Goal: Find specific page/section: Find specific page/section

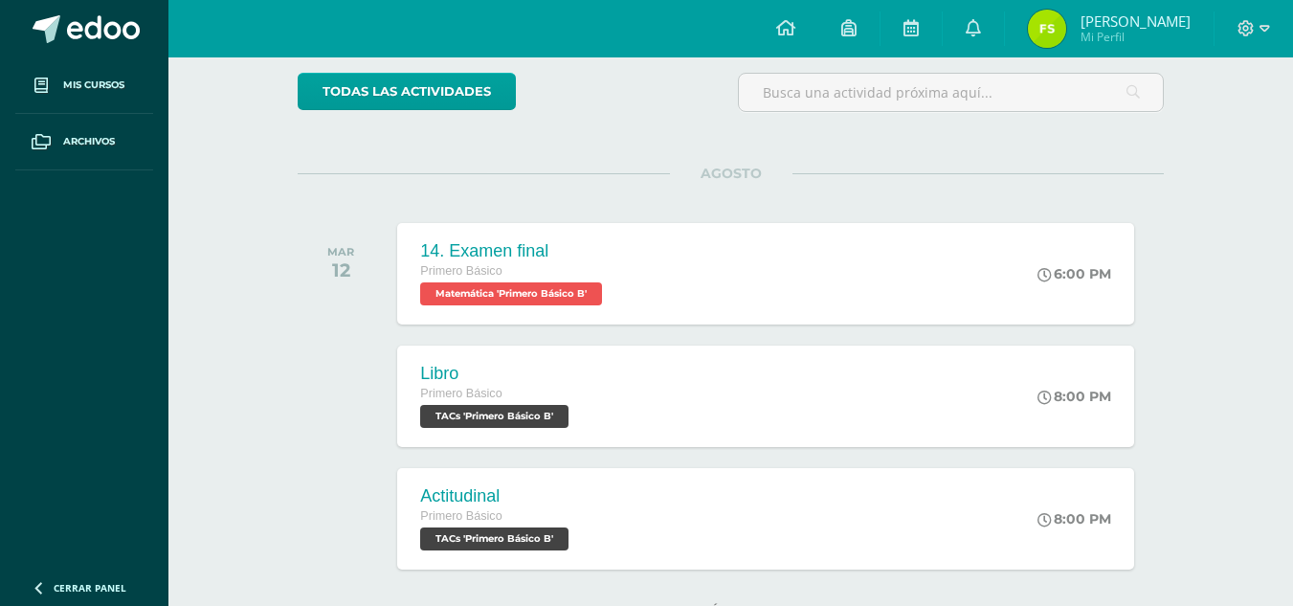
scroll to position [228, 0]
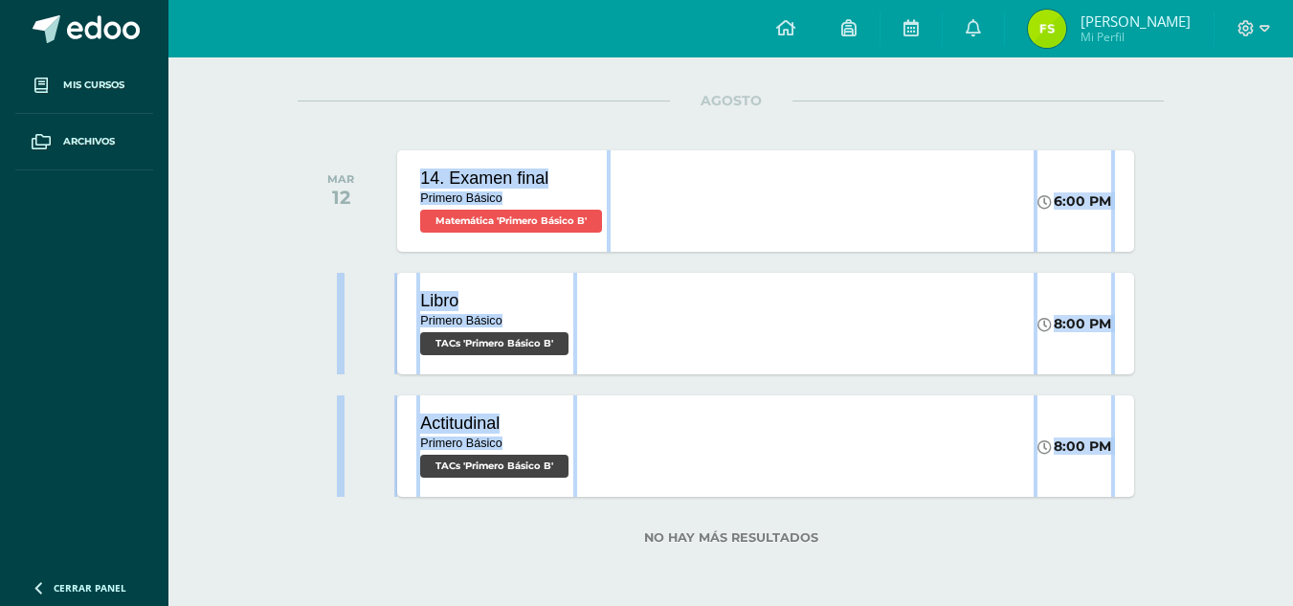
drag, startPoint x: 1248, startPoint y: 473, endPoint x: 451, endPoint y: 147, distance: 861.0
click at [451, 147] on div "Actividades recientes y próximas Tablero Pendientes de entrega Entregadas todas…" at bounding box center [730, 218] width 1124 height 776
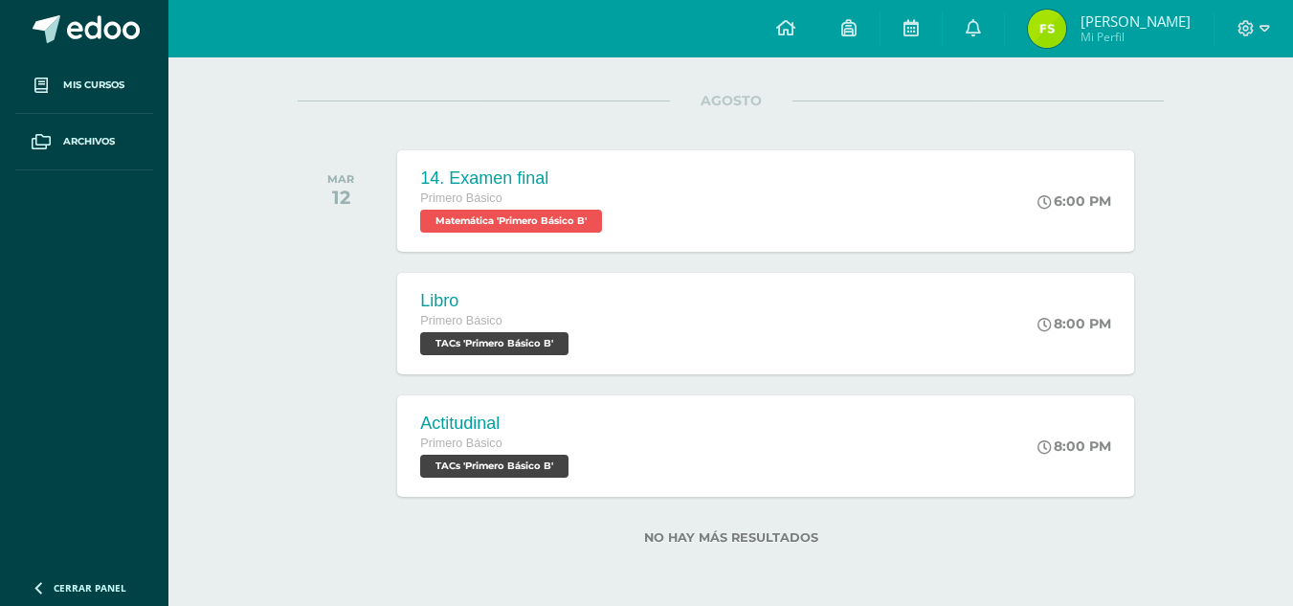
click at [351, 98] on div "todas las Actividades No tienes actividades Échale un vistazo a los demás perío…" at bounding box center [730, 284] width 943 height 644
click at [407, 170] on div "14. Examen final Primero Básico Matemática 'Primero Básico B'" at bounding box center [511, 200] width 234 height 102
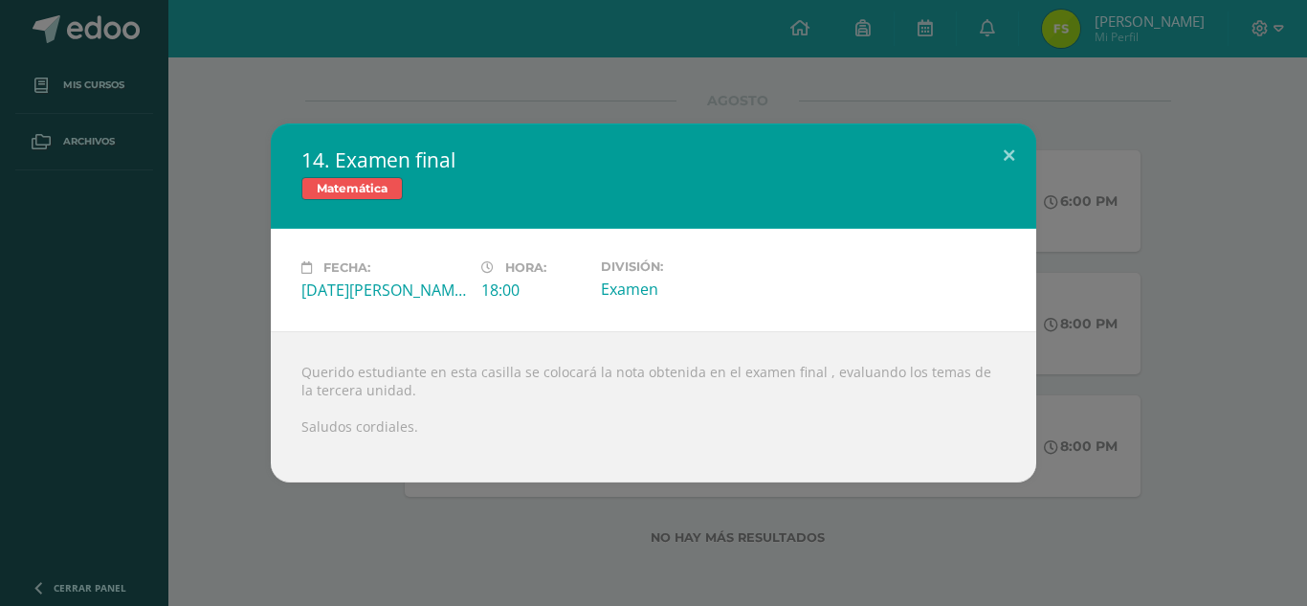
click at [947, 92] on div "14. Examen final Matemática Fecha: Martes 12 de Agosto Hora: 18:00 División: Ex…" at bounding box center [653, 303] width 1307 height 606
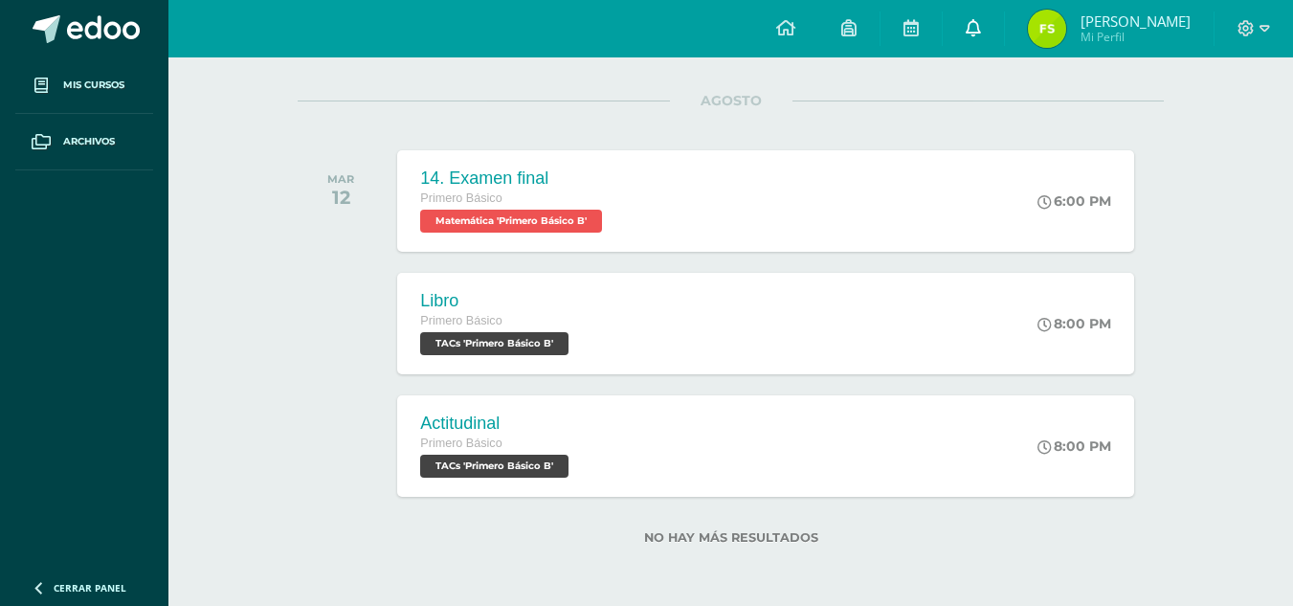
click at [1004, 20] on link at bounding box center [973, 28] width 61 height 57
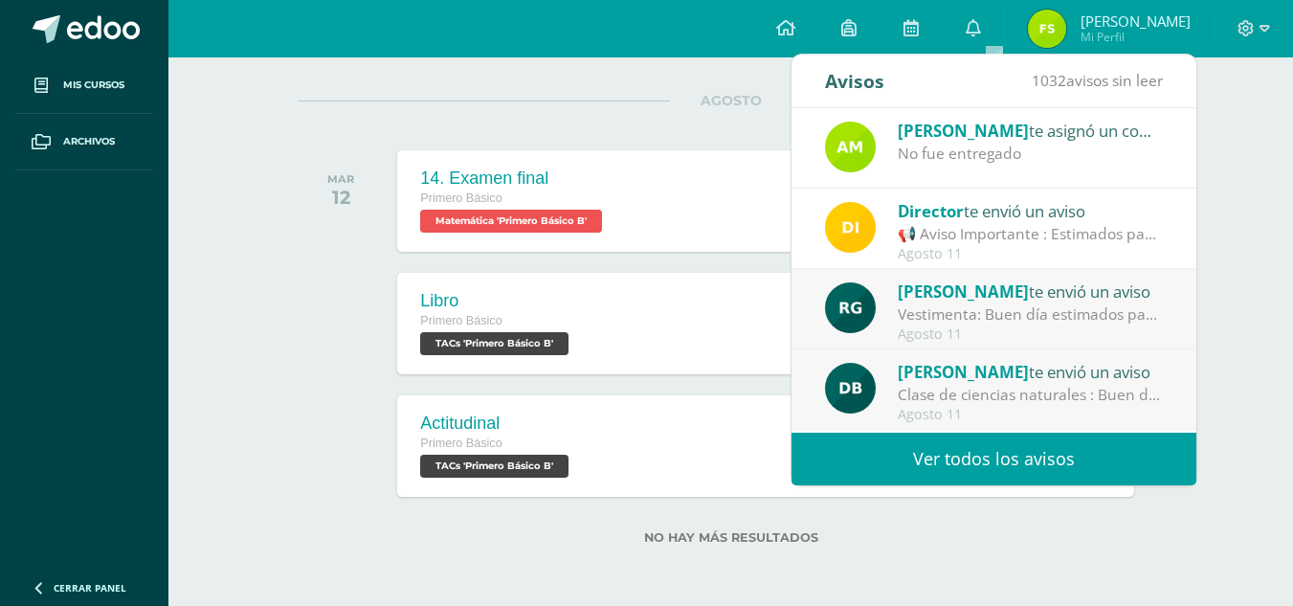
click at [955, 138] on span "[PERSON_NAME]" at bounding box center [963, 131] width 131 height 22
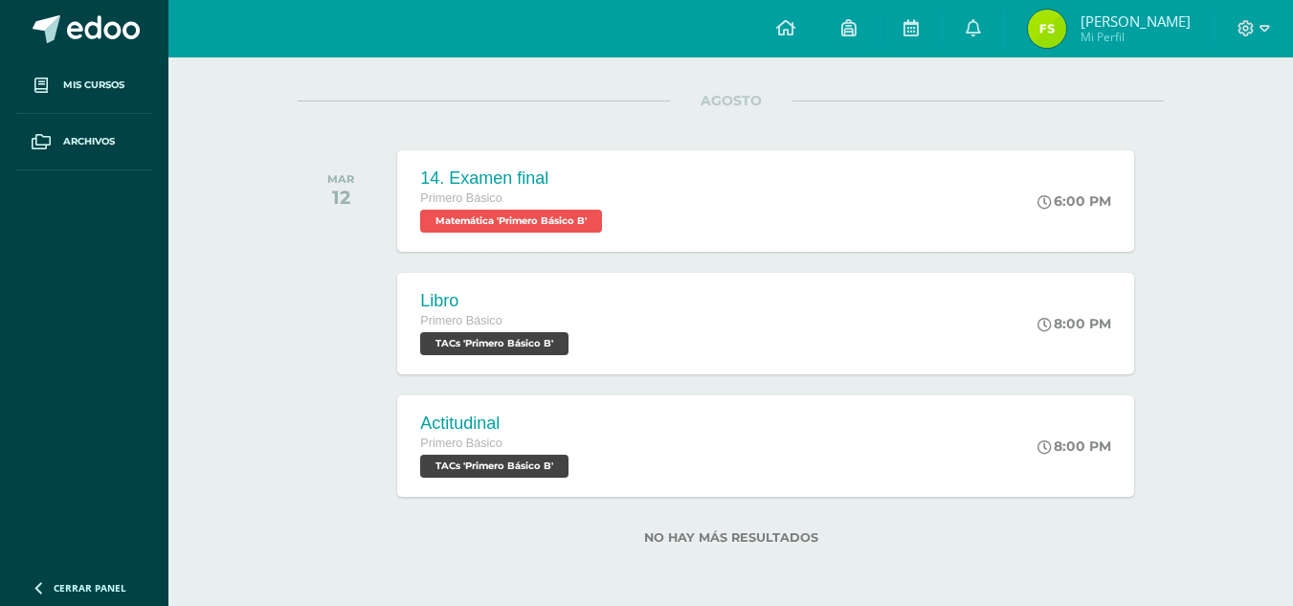
click at [1096, 13] on span "Flor de Maria Mi Perfil" at bounding box center [1109, 29] width 170 height 38
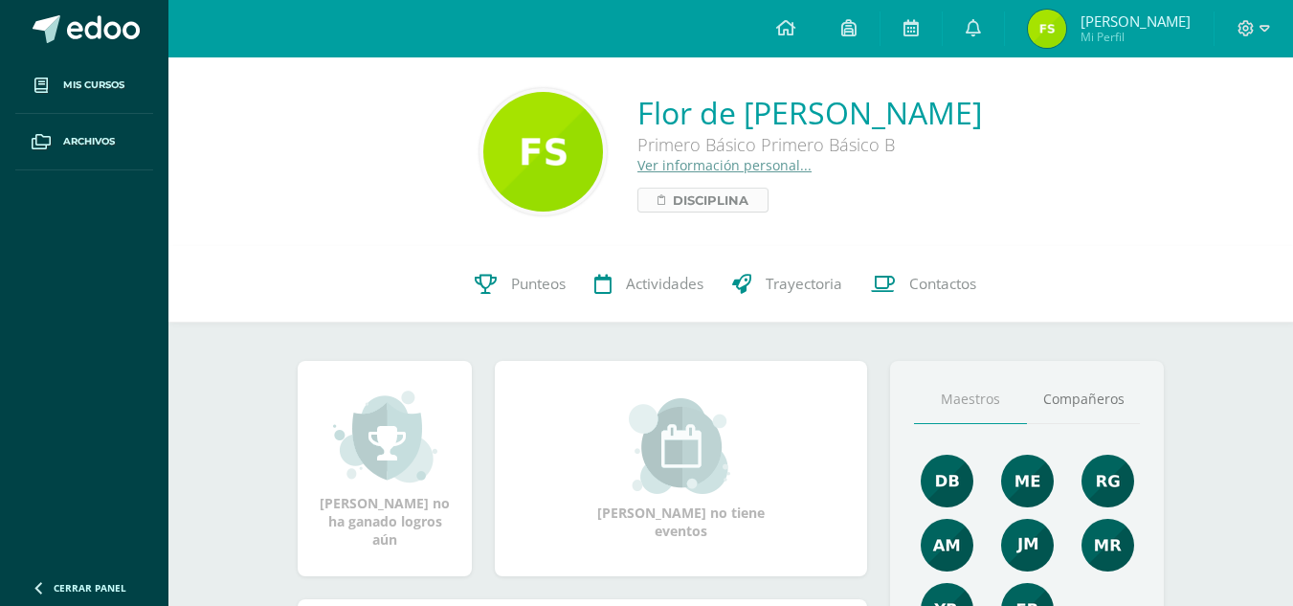
click at [657, 197] on icon at bounding box center [661, 199] width 8 height 11
